Goal: Browse casually

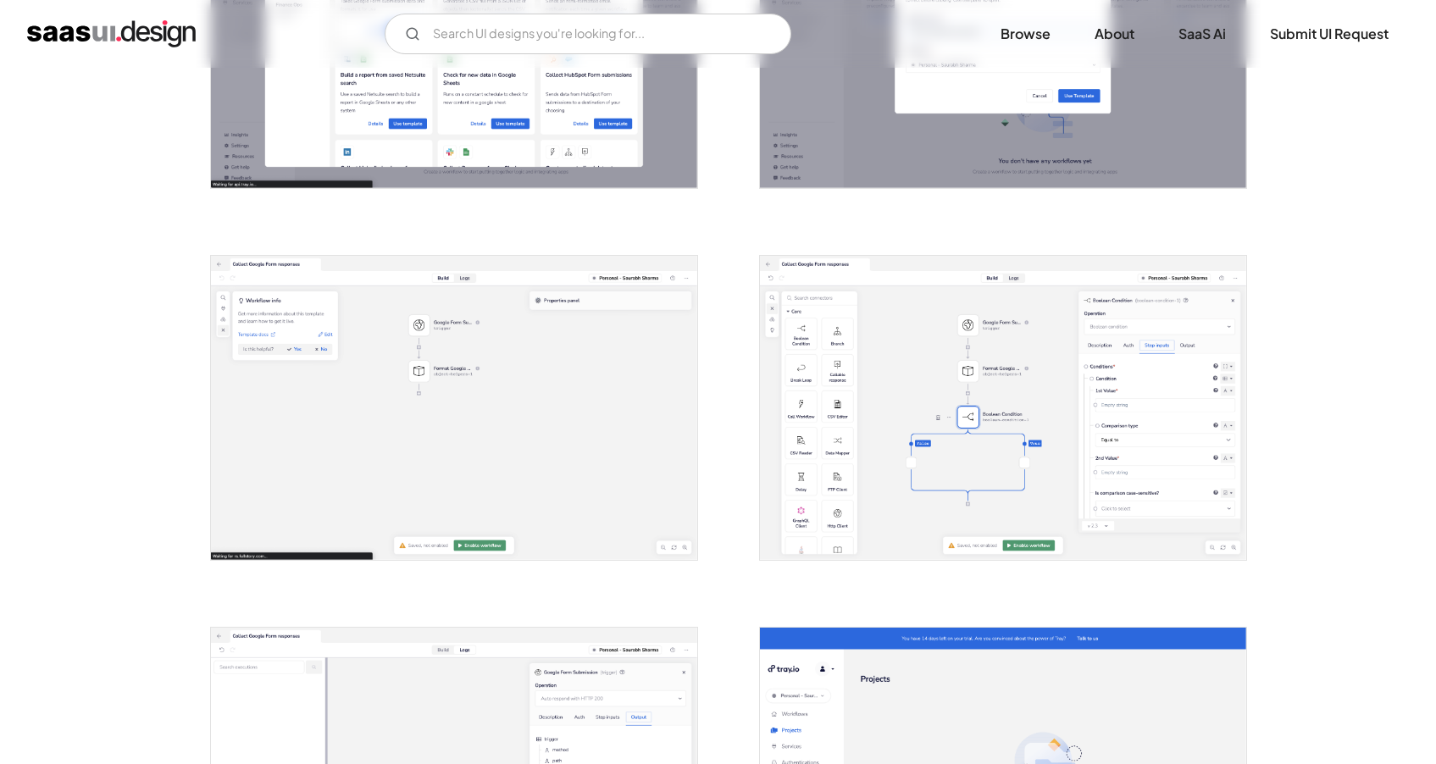
scroll to position [1656, 0]
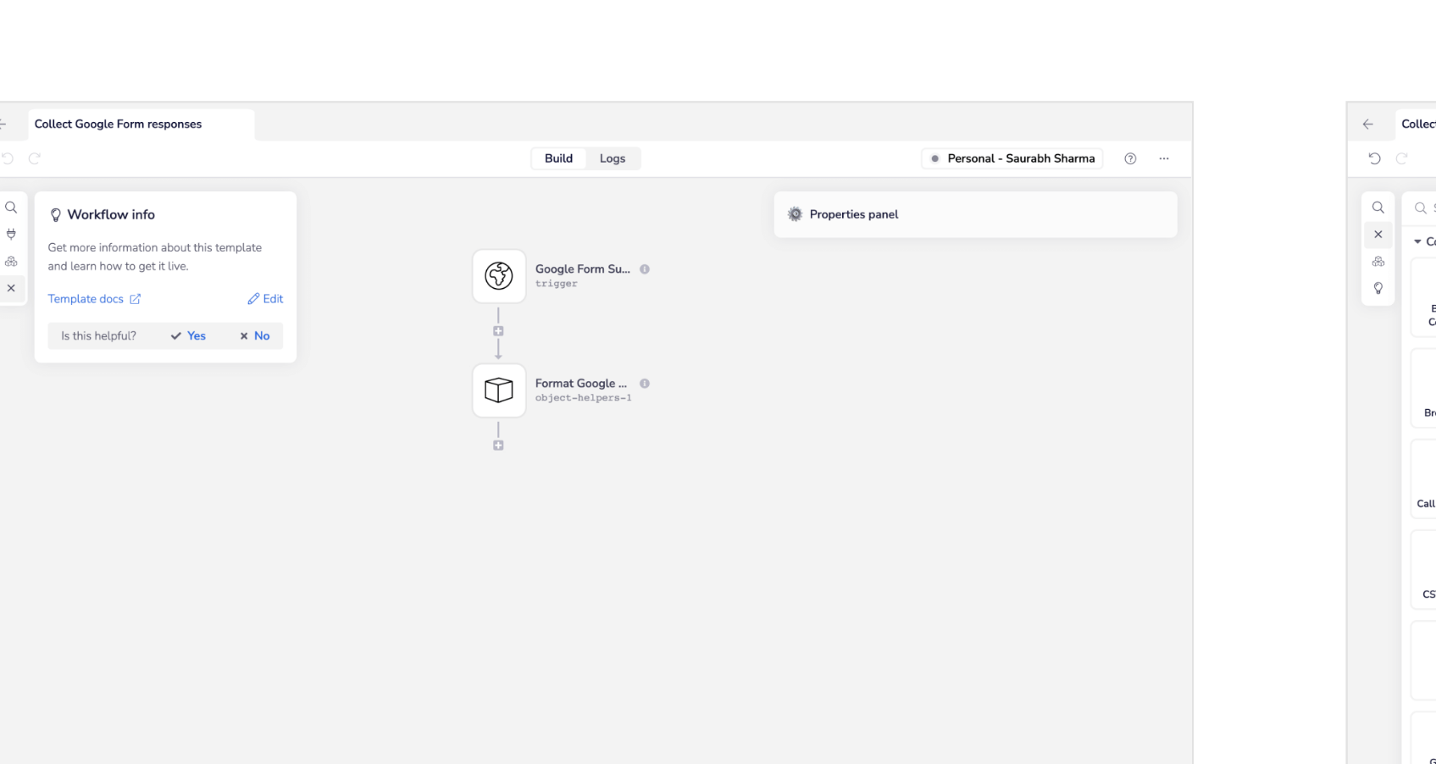
click at [474, 289] on img "open lightbox" at bounding box center [454, 380] width 486 height 304
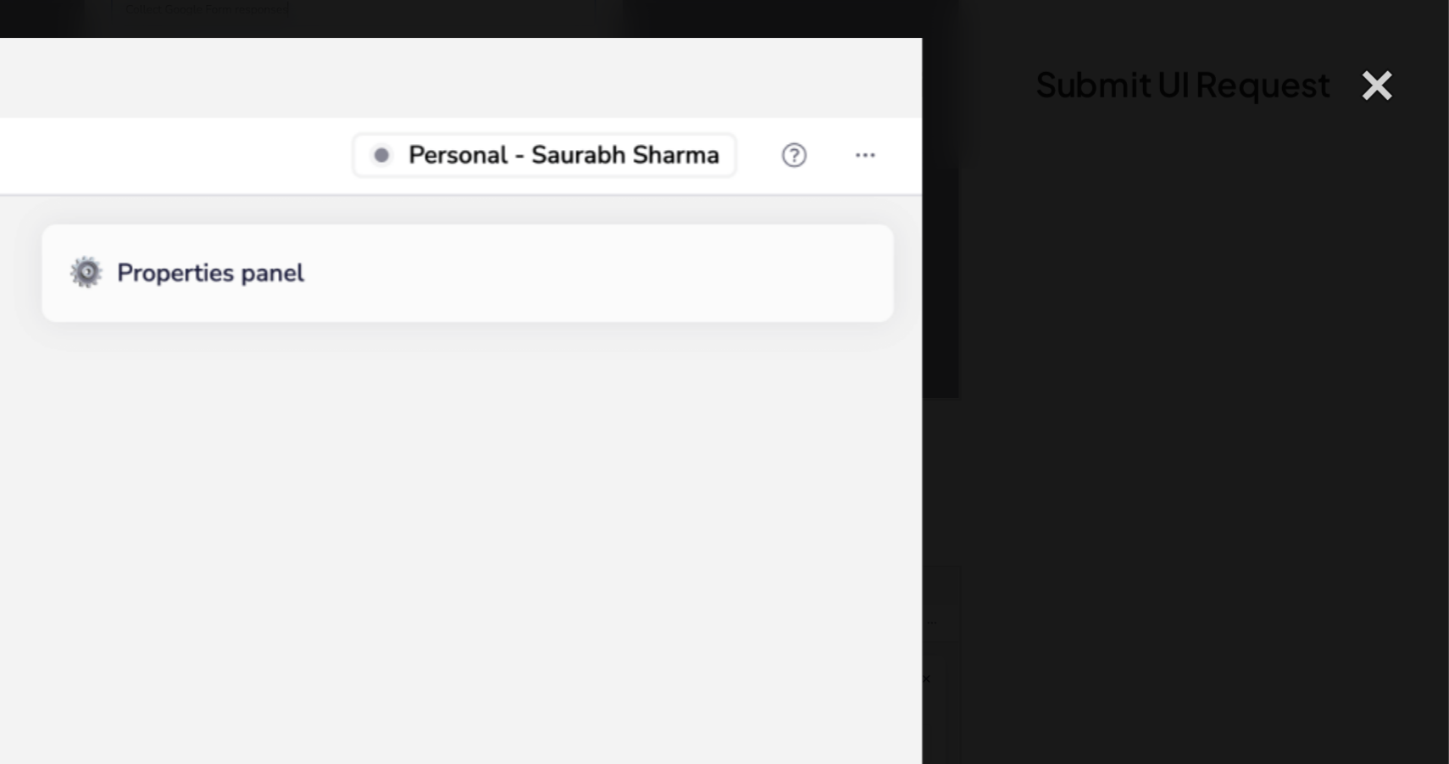
click at [1210, 98] on img at bounding box center [724, 336] width 1027 height 642
